Goal: Use online tool/utility: Utilize a website feature to perform a specific function

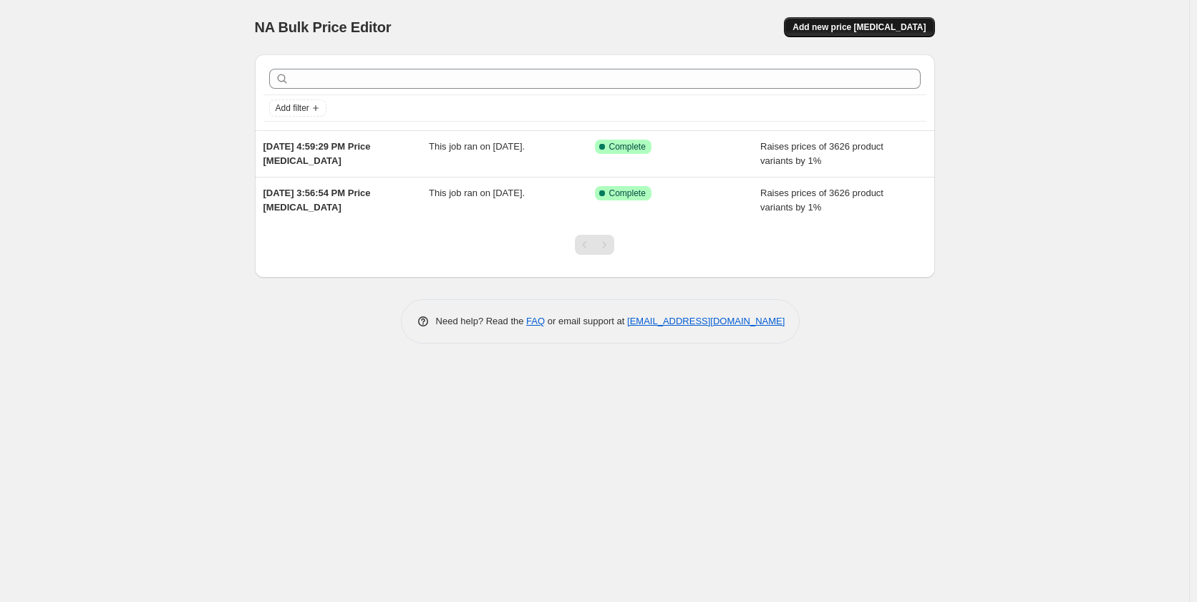
click at [846, 29] on span "Add new price [MEDICAL_DATA]" at bounding box center [859, 26] width 133 height 11
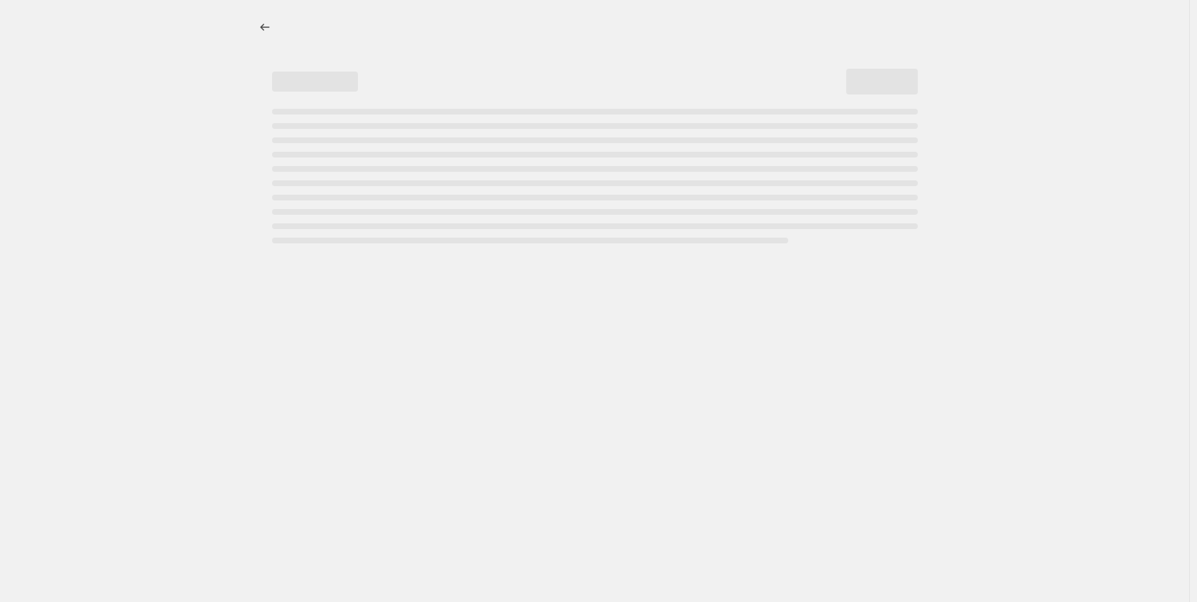
select select "percentage"
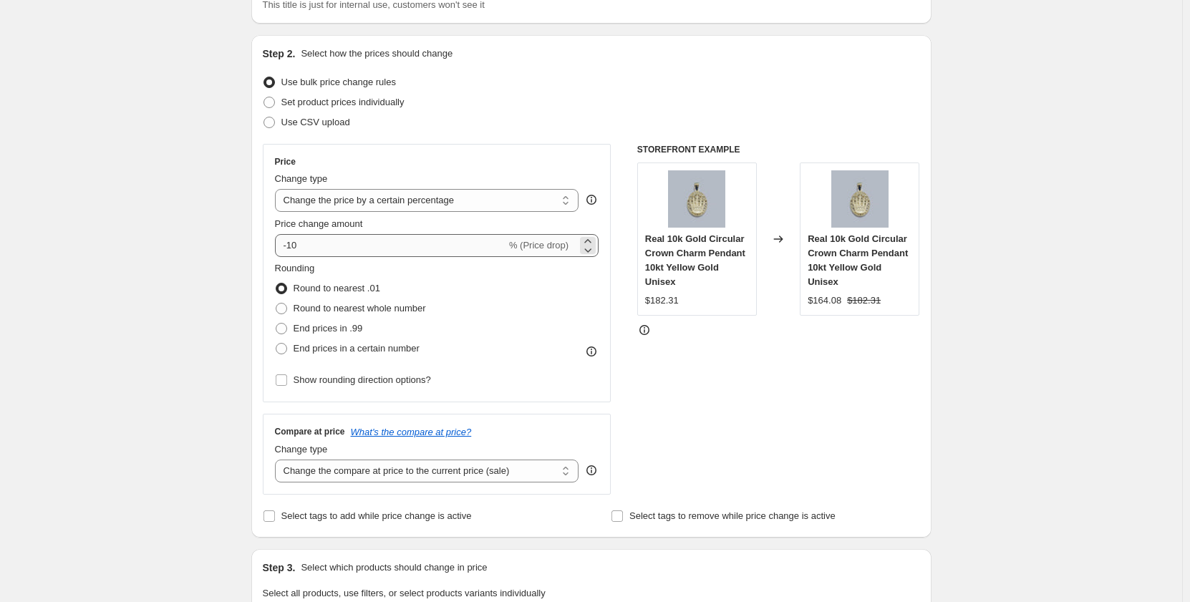
scroll to position [143, 0]
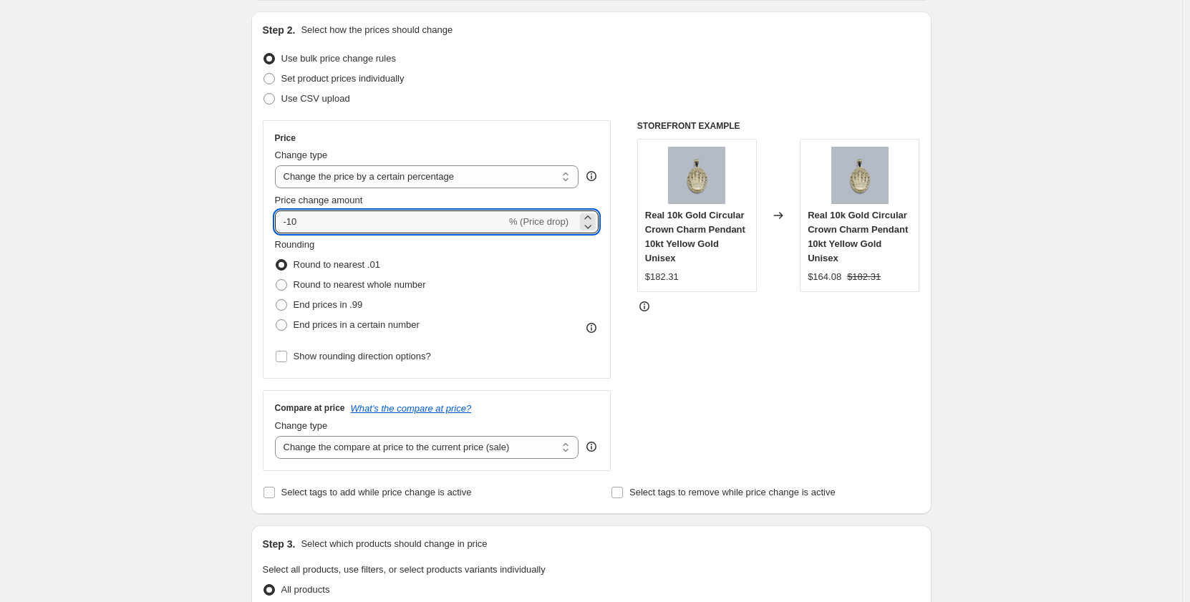
drag, startPoint x: 299, startPoint y: 225, endPoint x: 214, endPoint y: 244, distance: 86.7
click at [203, 246] on div "Create new price [MEDICAL_DATA]. This page is ready Create new price [MEDICAL_D…" at bounding box center [591, 584] width 1182 height 1455
click at [348, 224] on input "-10" at bounding box center [390, 222] width 231 height 23
type input "-1"
type input "1"
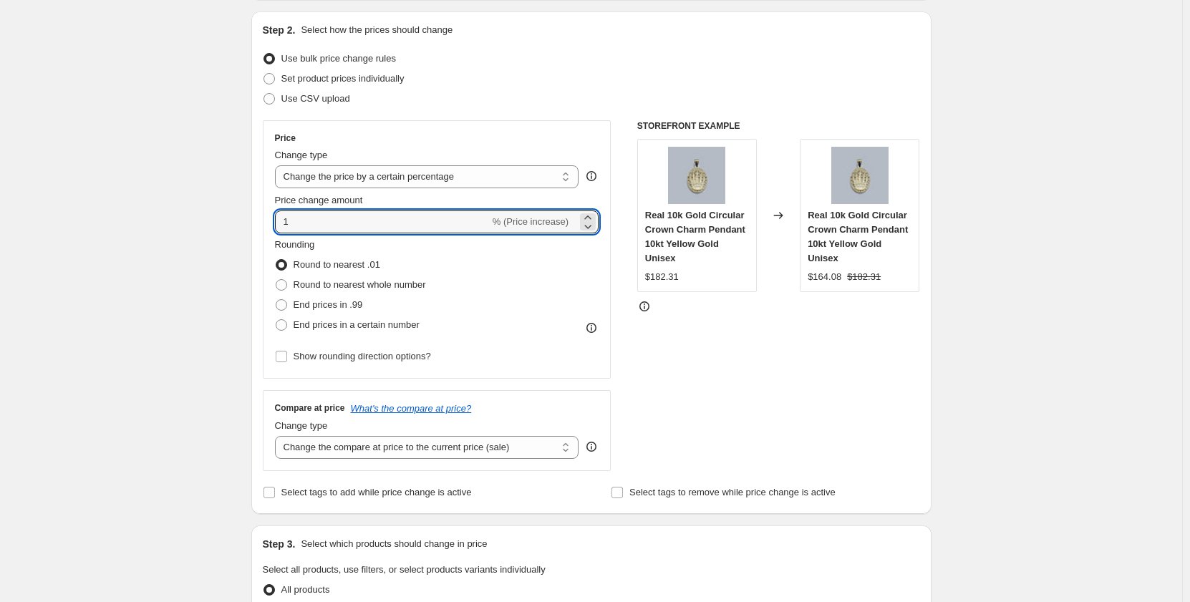
click at [152, 255] on div "Create new price [MEDICAL_DATA]. This page is ready Create new price [MEDICAL_D…" at bounding box center [591, 584] width 1182 height 1455
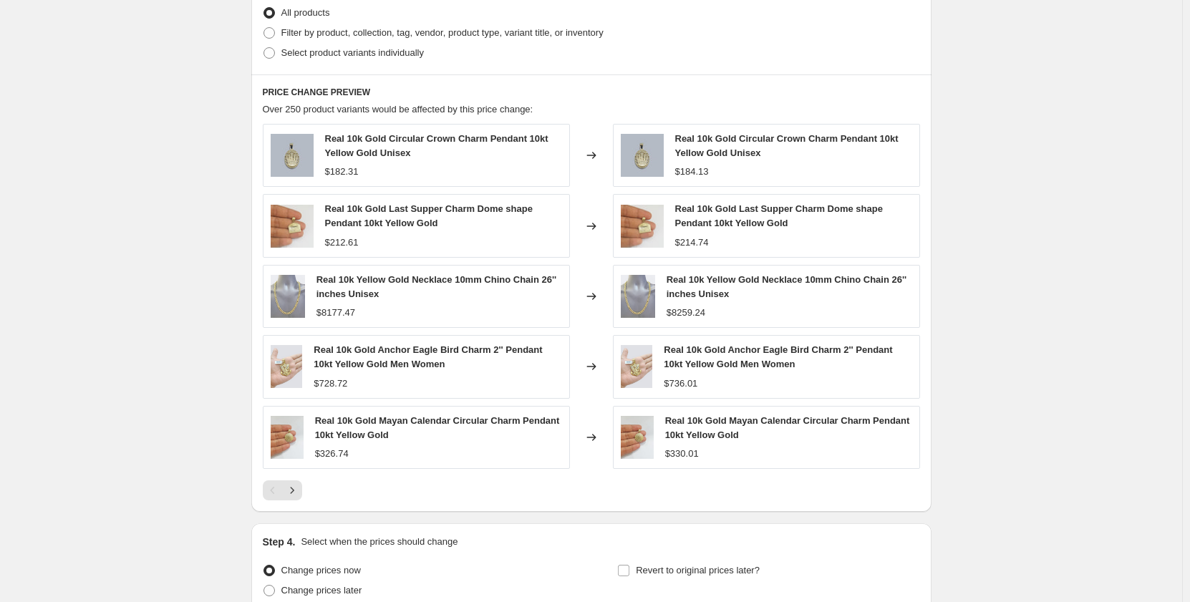
scroll to position [853, 0]
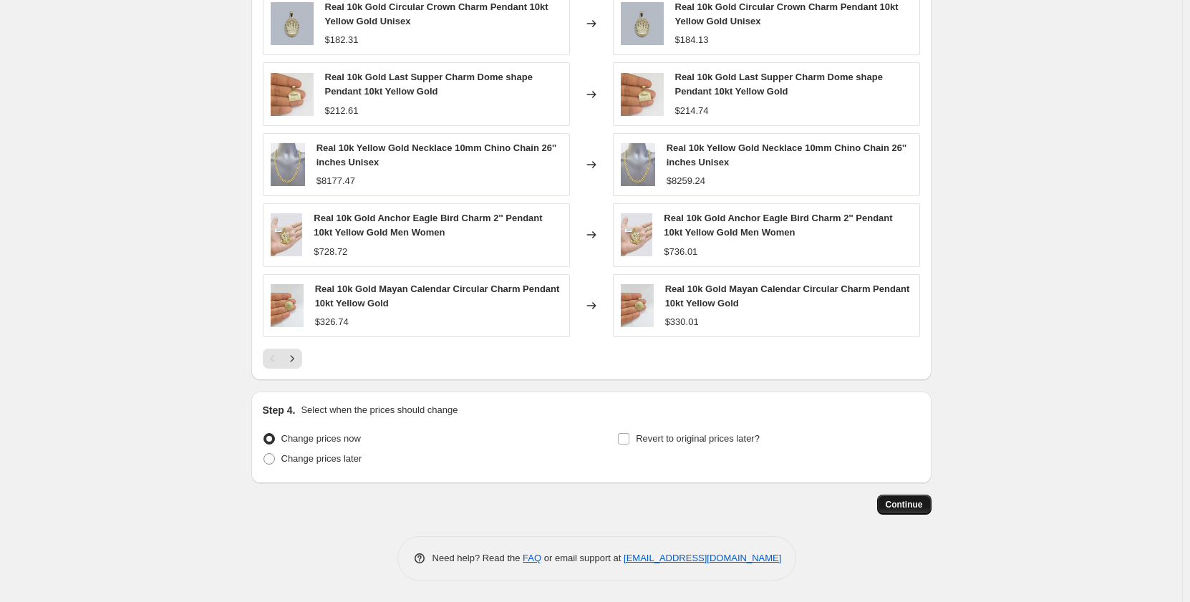
click at [910, 499] on span "Continue" at bounding box center [904, 504] width 37 height 11
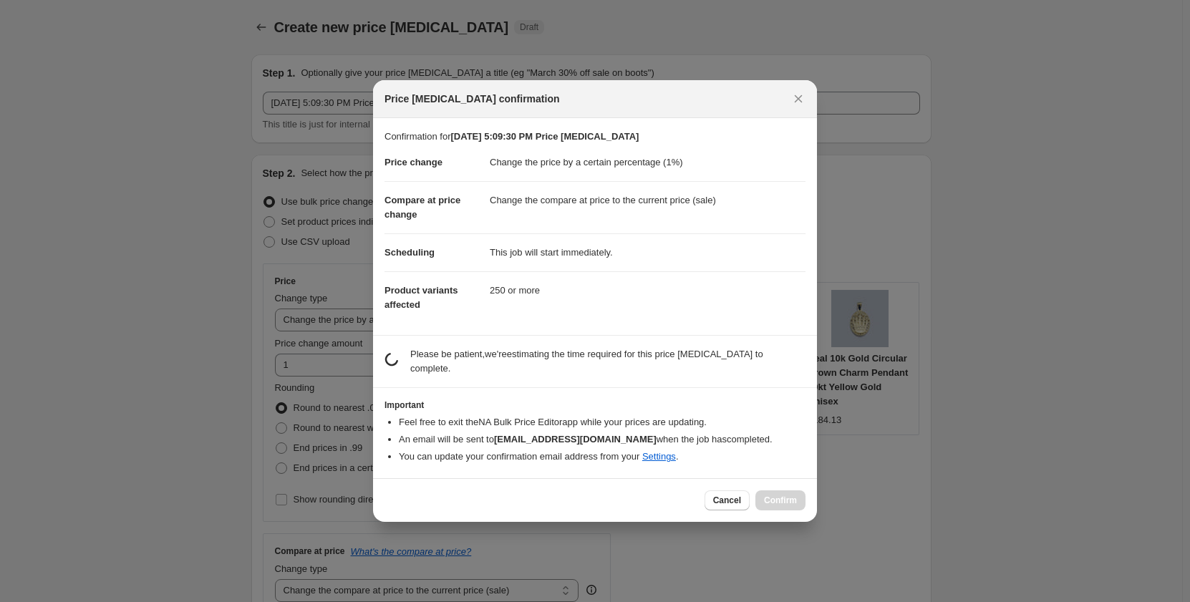
scroll to position [0, 0]
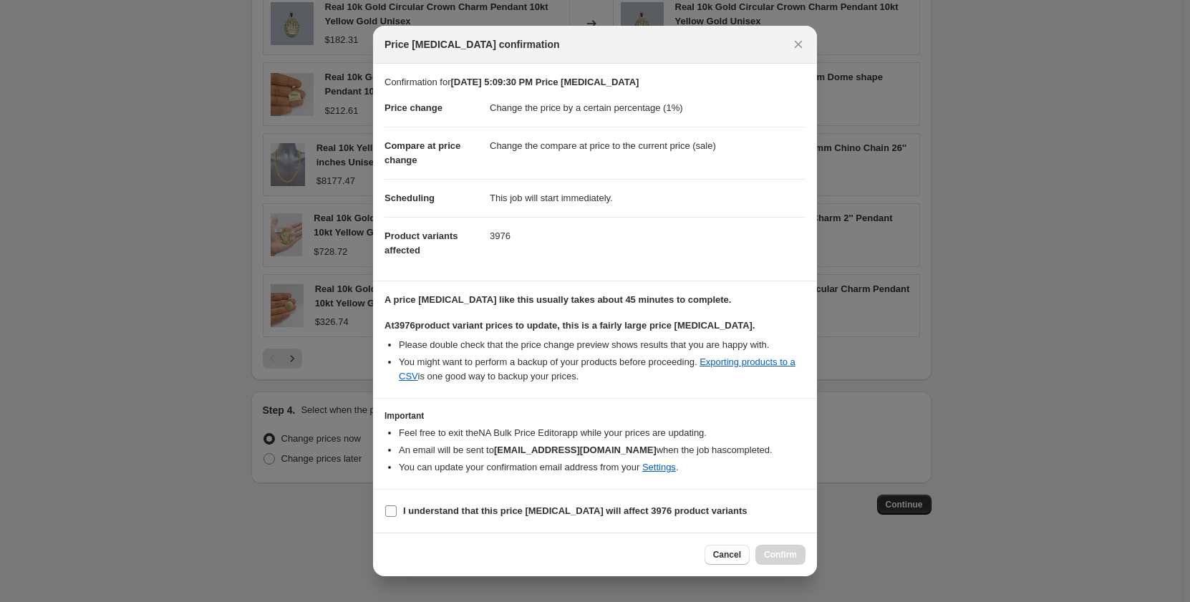
click at [388, 511] on input "I understand that this price [MEDICAL_DATA] will affect 3976 product variants" at bounding box center [390, 511] width 11 height 11
checkbox input "true"
click at [771, 556] on span "Confirm" at bounding box center [780, 554] width 33 height 11
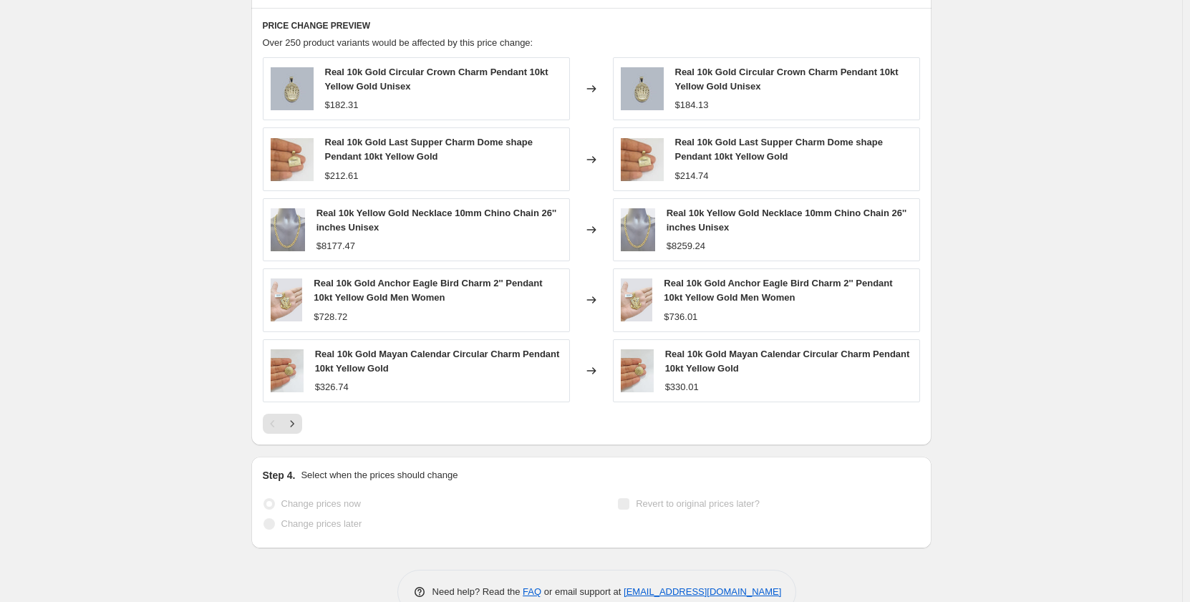
scroll to position [890, 0]
